Goal: Information Seeking & Learning: Check status

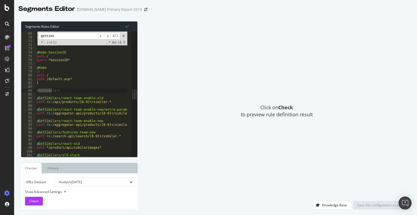
scroll to position [155, 0]
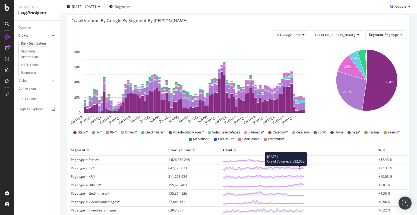
scroll to position [109, 0]
